Goal: Information Seeking & Learning: Learn about a topic

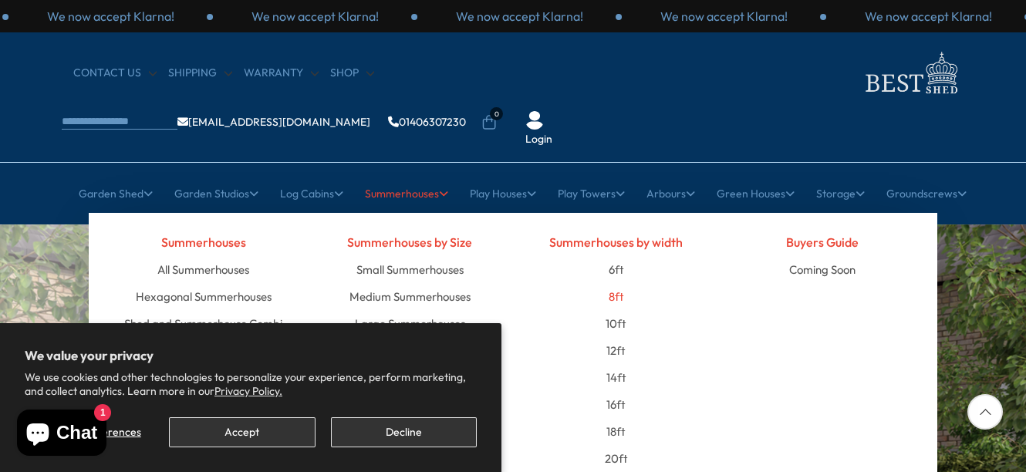
click at [613, 283] on link "8ft" at bounding box center [616, 296] width 15 height 27
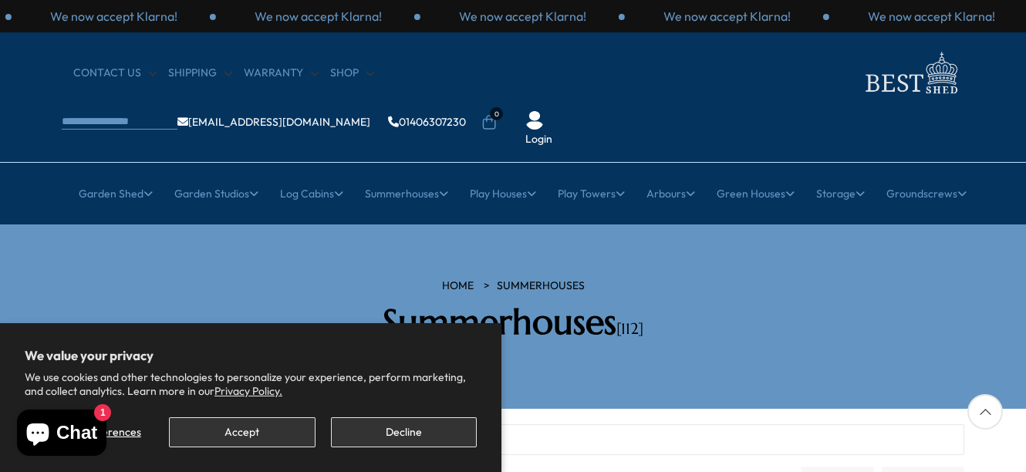
drag, startPoint x: 885, startPoint y: 421, endPoint x: 853, endPoint y: 434, distance: 34.7
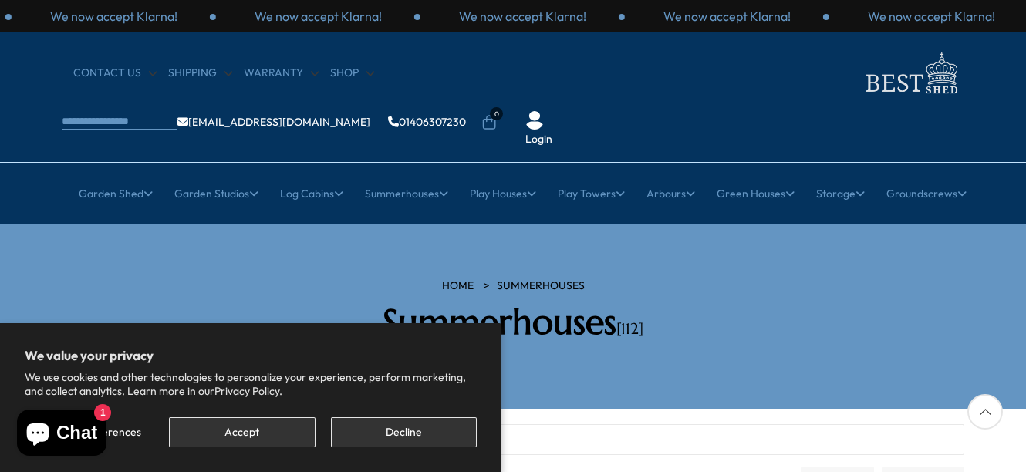
click at [990, 409] on div at bounding box center [985, 411] width 35 height 35
